Goal: Task Accomplishment & Management: Use online tool/utility

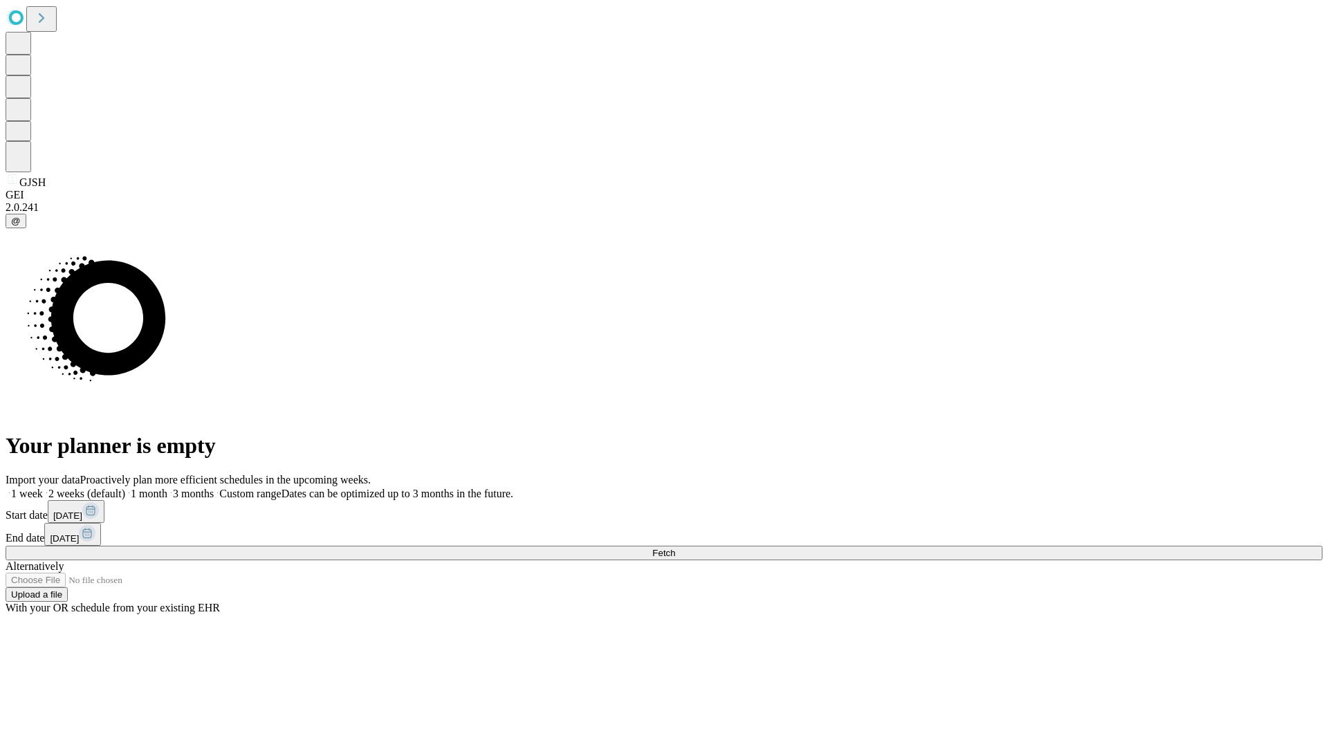
click at [675, 548] on span "Fetch" at bounding box center [663, 553] width 23 height 10
